Goal: Find specific page/section: Find specific page/section

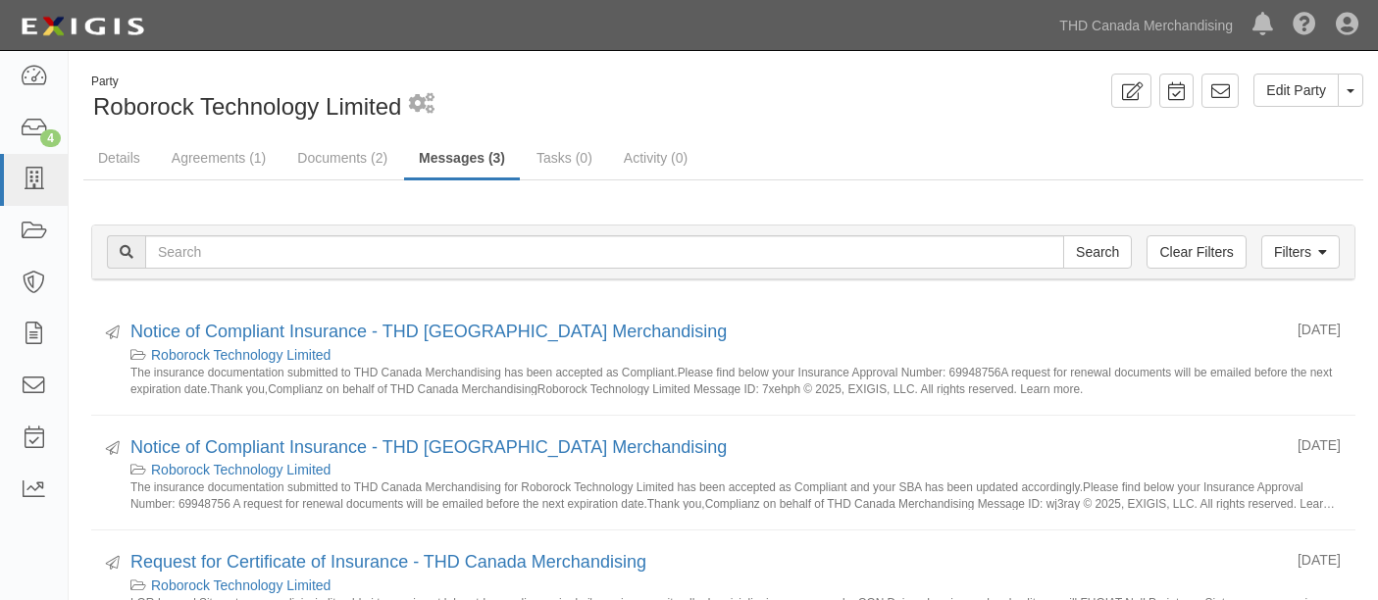
scroll to position [143, 0]
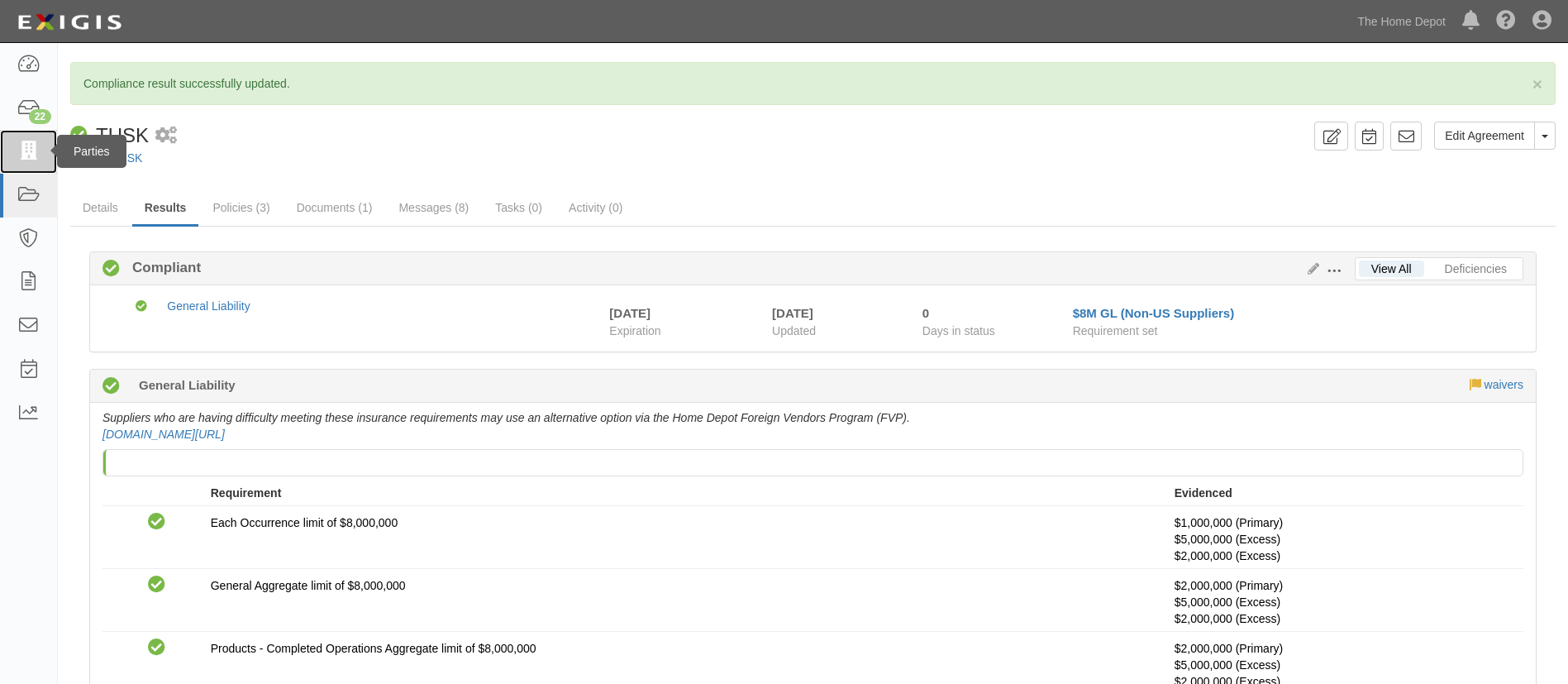
drag, startPoint x: 17, startPoint y: 148, endPoint x: 86, endPoint y: 147, distance: 69.0
click at [17, 148] on icon at bounding box center [28, 152] width 23 height 19
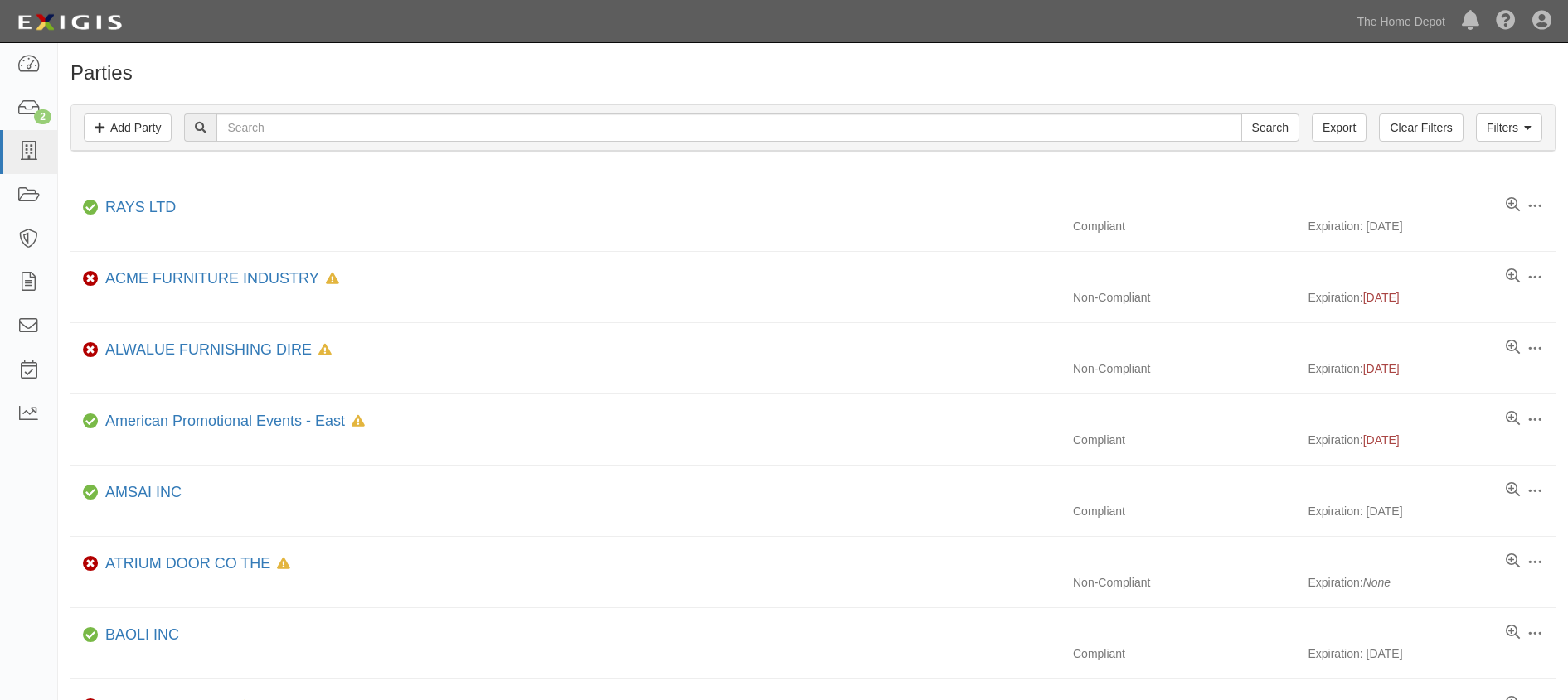
click at [839, 19] on div "Dashboard 2 Inbox Parties Agreements Coverages Documents Messages Tasks Reports…" at bounding box center [784, 21] width 1543 height 42
click at [843, 144] on div "Filters Add Party Clear Filters Export Search Filters" at bounding box center [813, 129] width 1483 height 46
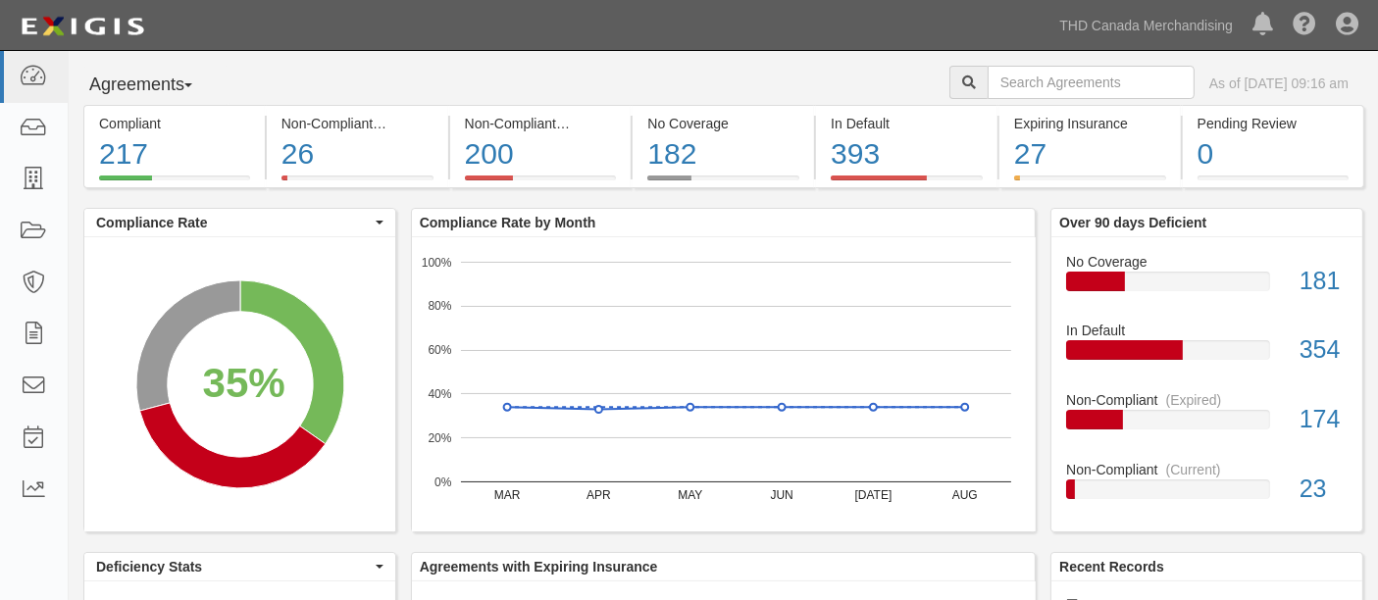
click at [364, 46] on div "Dashboard Inbox Parties Agreements Coverages Documents Messages Tasks Reports T…" at bounding box center [689, 25] width 1348 height 50
click at [20, 176] on icon at bounding box center [33, 180] width 27 height 23
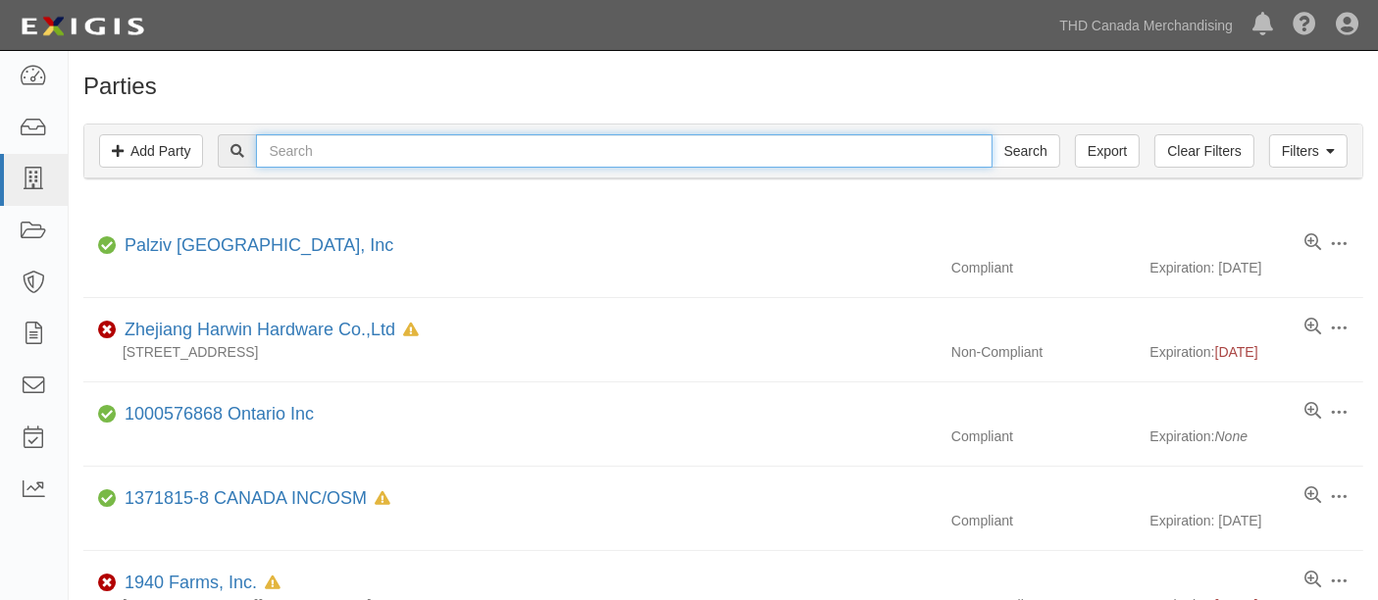
click at [300, 141] on input "text" at bounding box center [623, 150] width 735 height 33
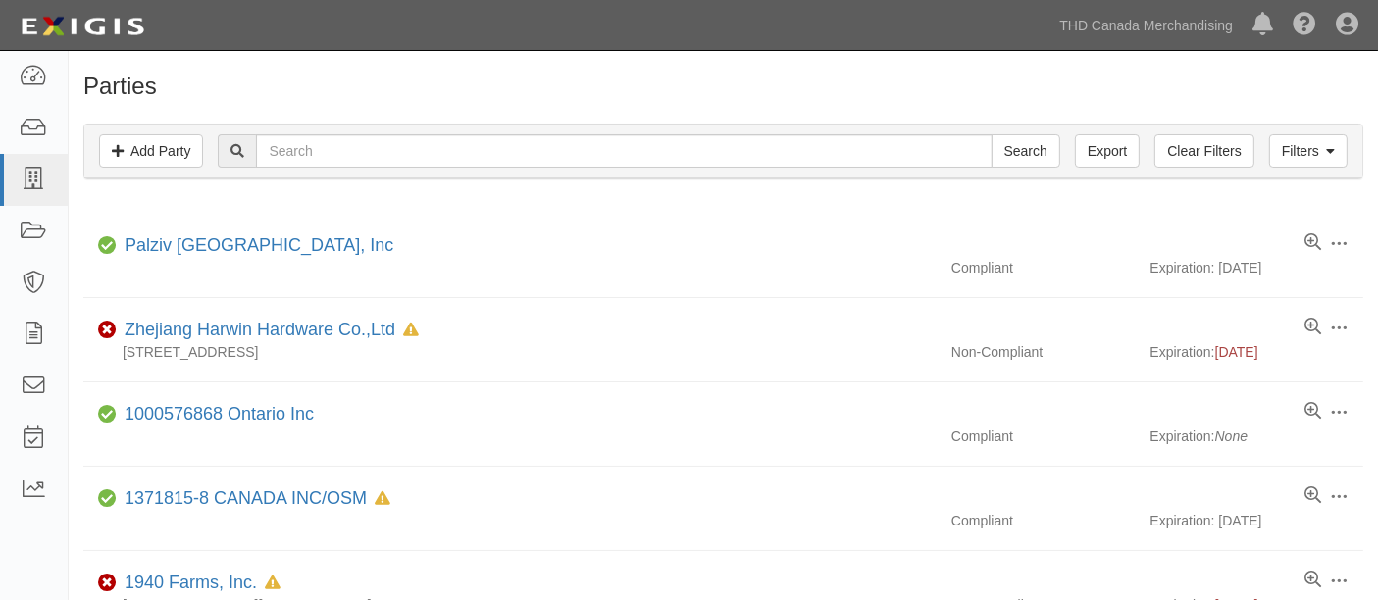
drag, startPoint x: 373, startPoint y: 51, endPoint x: 391, endPoint y: 40, distance: 21.5
click at [373, 51] on div "Toggle navigation Dashboard Inbox Parties Agreements Coverages Documents Messag…" at bounding box center [689, 25] width 1378 height 51
